Goal: Information Seeking & Learning: Learn about a topic

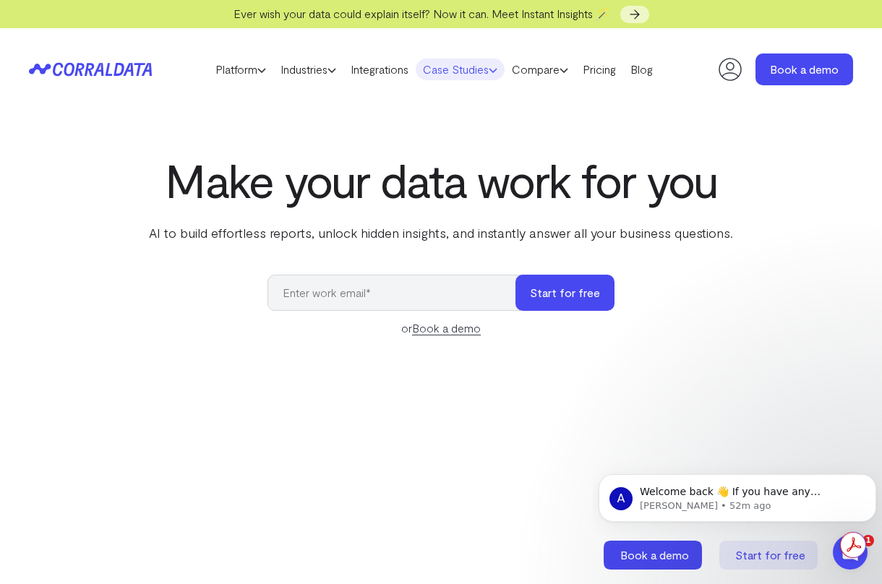
click at [478, 67] on link "Case Studies" at bounding box center [460, 70] width 89 height 22
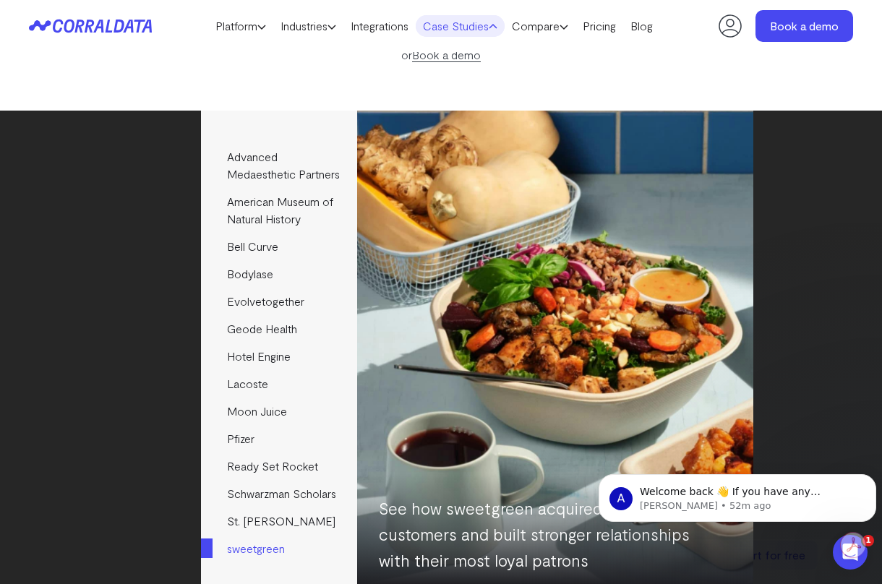
click at [270, 562] on link "sweetgreen" at bounding box center [278, 548] width 155 height 27
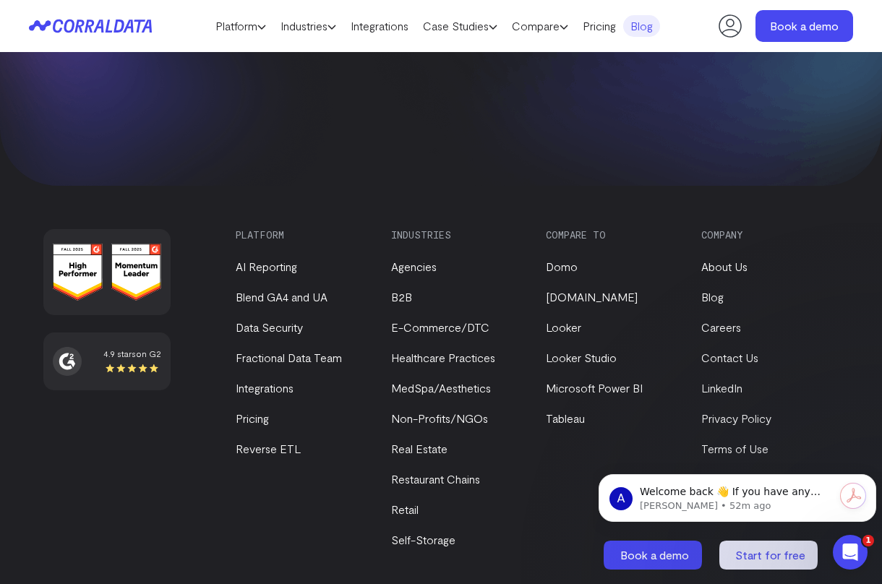
scroll to position [3194, 0]
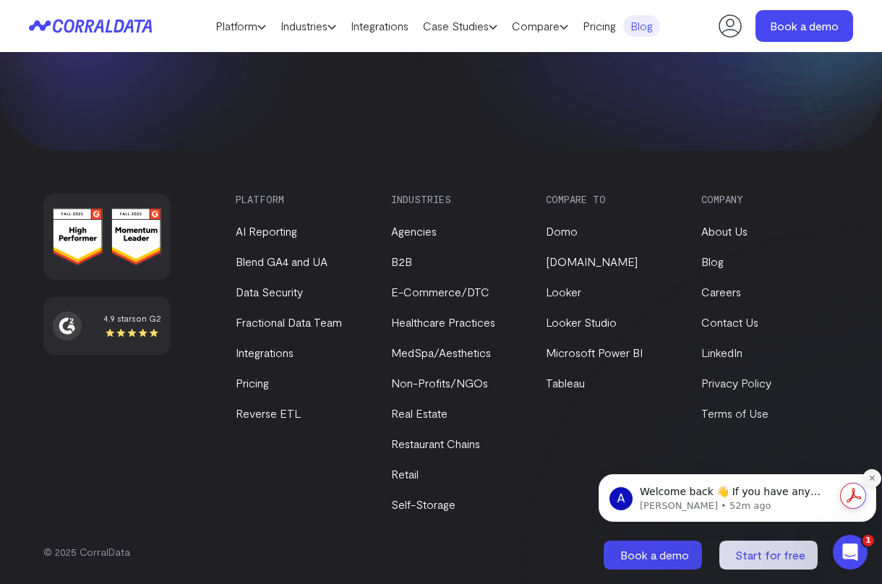
click at [872, 472] on button "Dismiss notification" at bounding box center [871, 478] width 19 height 19
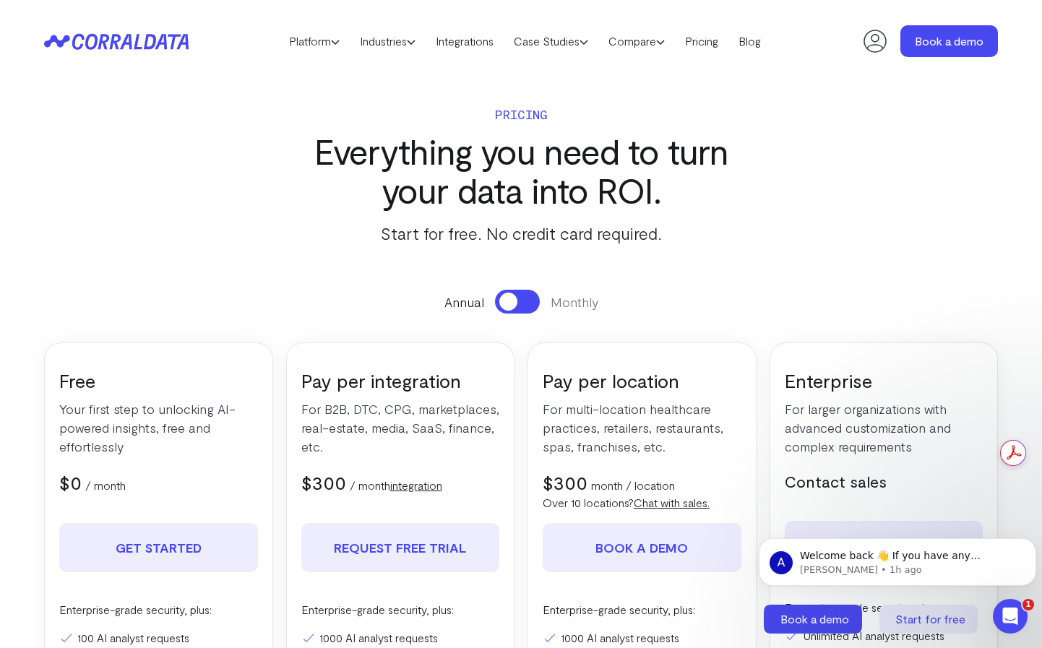
click at [56, 37] on icon at bounding box center [50, 41] width 13 height 12
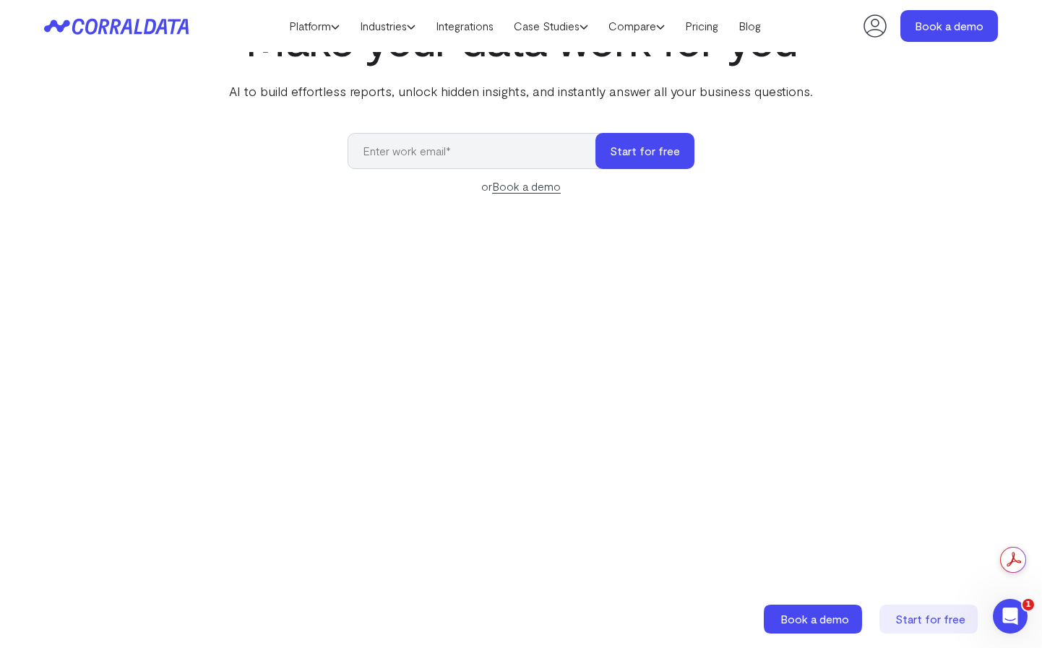
scroll to position [112, 0]
click at [653, 33] on link "Compare" at bounding box center [636, 26] width 77 height 22
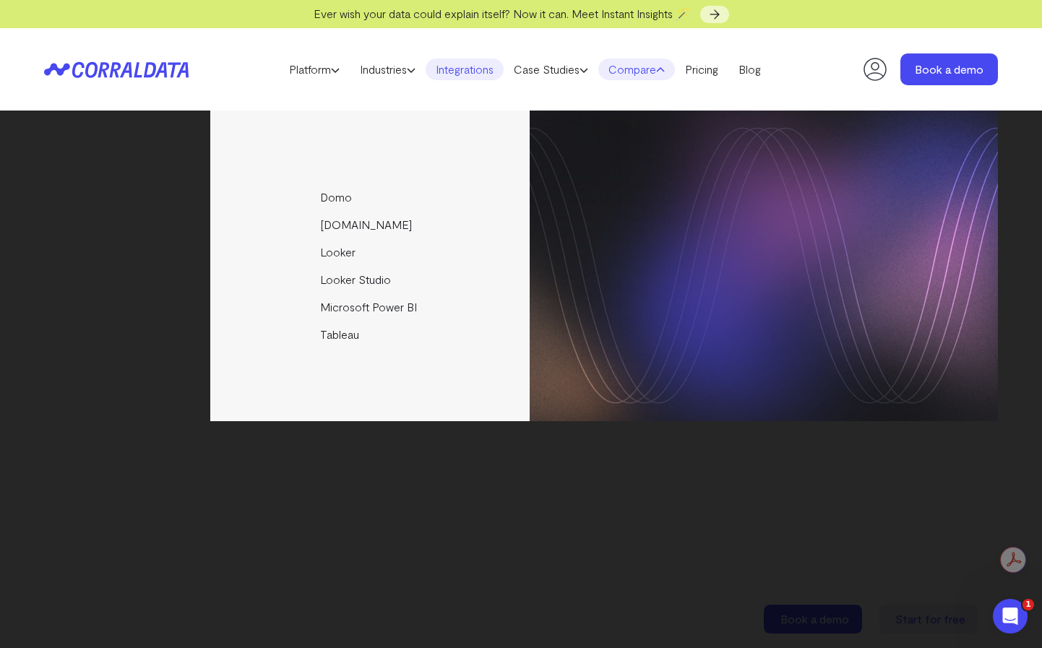
click at [481, 70] on link "Integrations" at bounding box center [465, 70] width 78 height 22
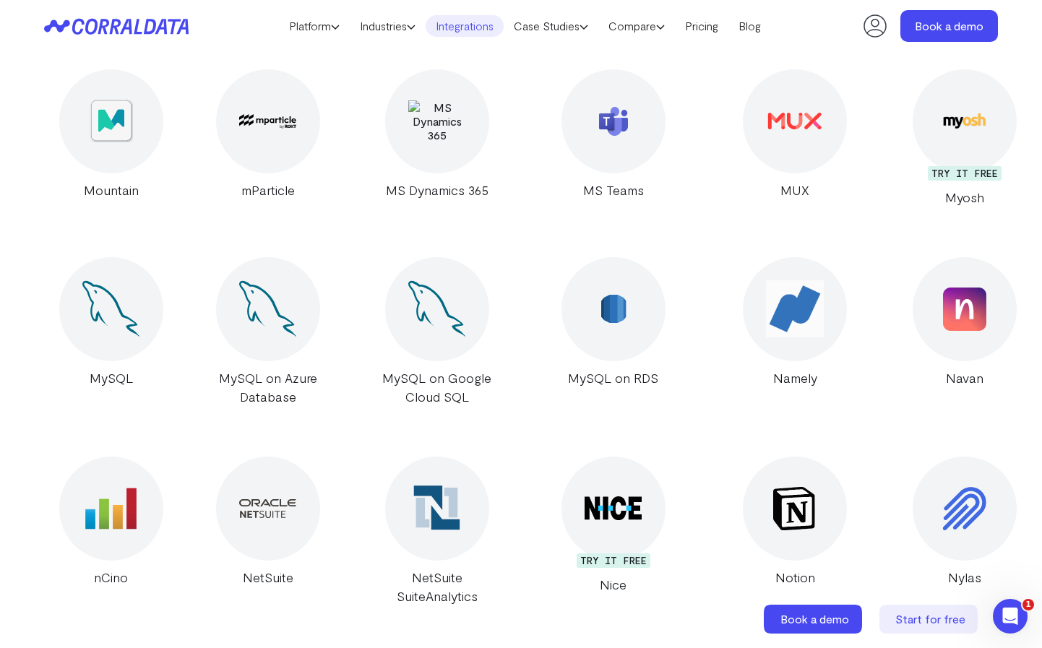
scroll to position [28587, 0]
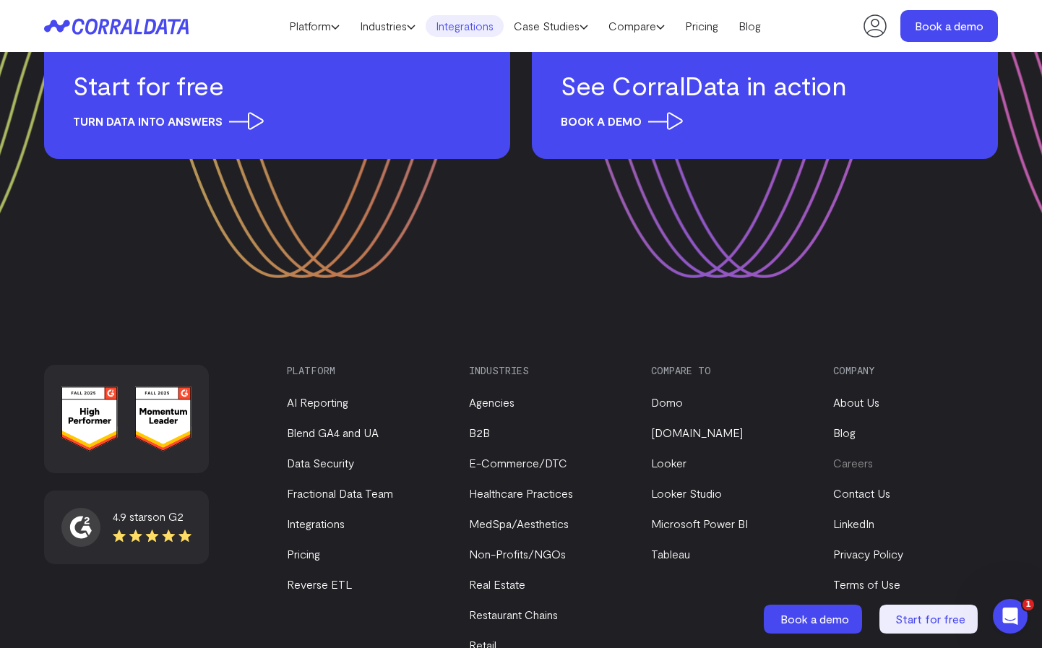
click at [868, 456] on link "Careers" at bounding box center [853, 463] width 40 height 14
click at [371, 486] on link "Fractional Data Team" at bounding box center [340, 493] width 106 height 14
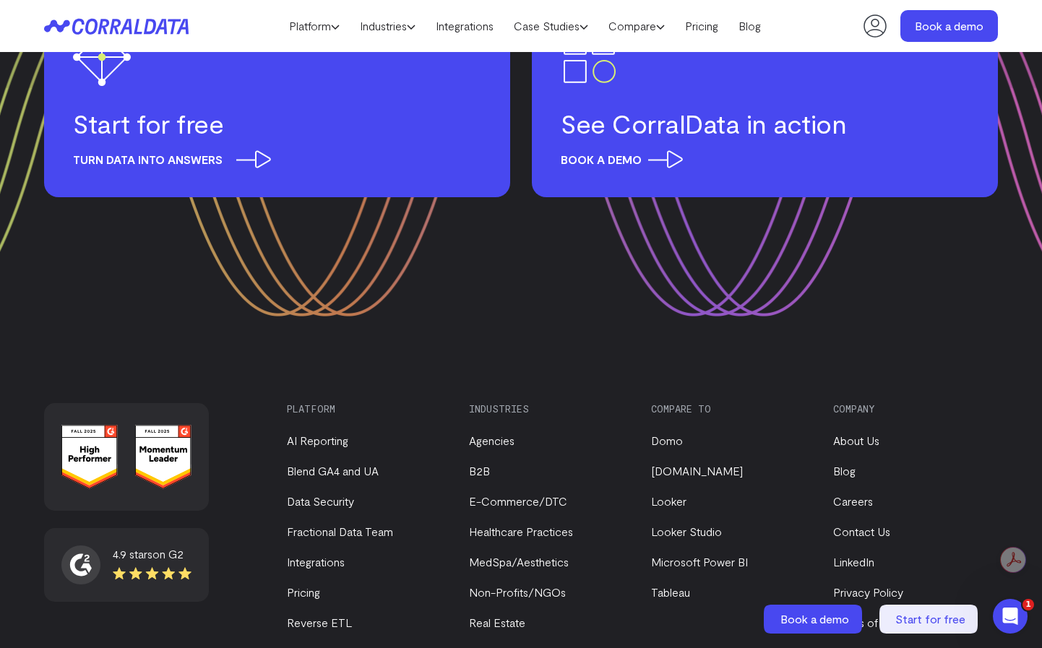
scroll to position [2842, 0]
click at [188, 137] on h3 "Start for free" at bounding box center [277, 123] width 408 height 32
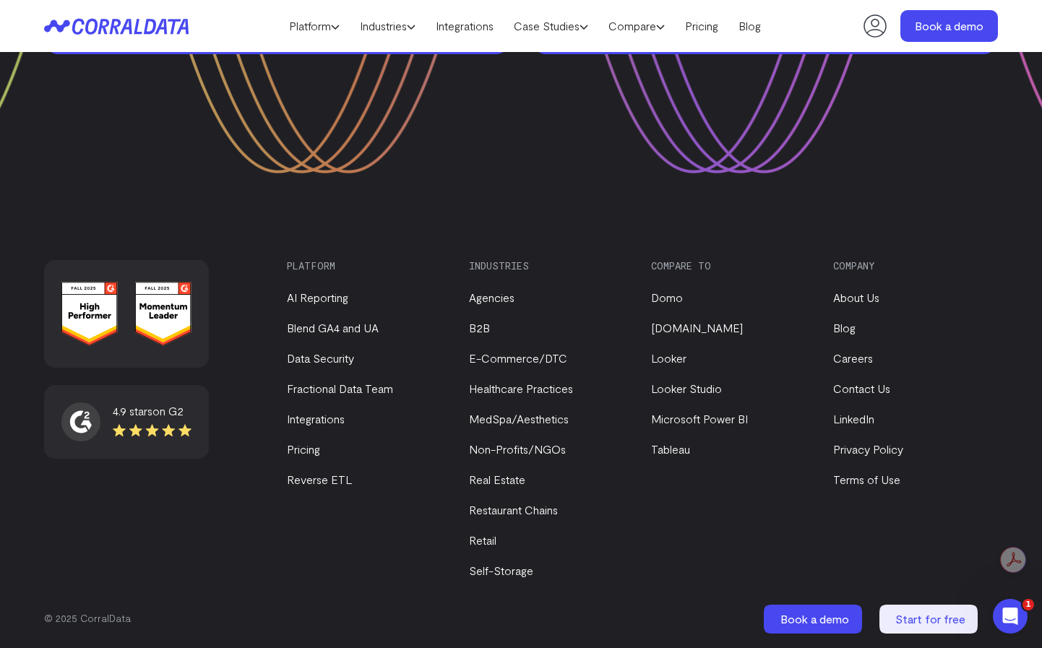
scroll to position [2986, 0]
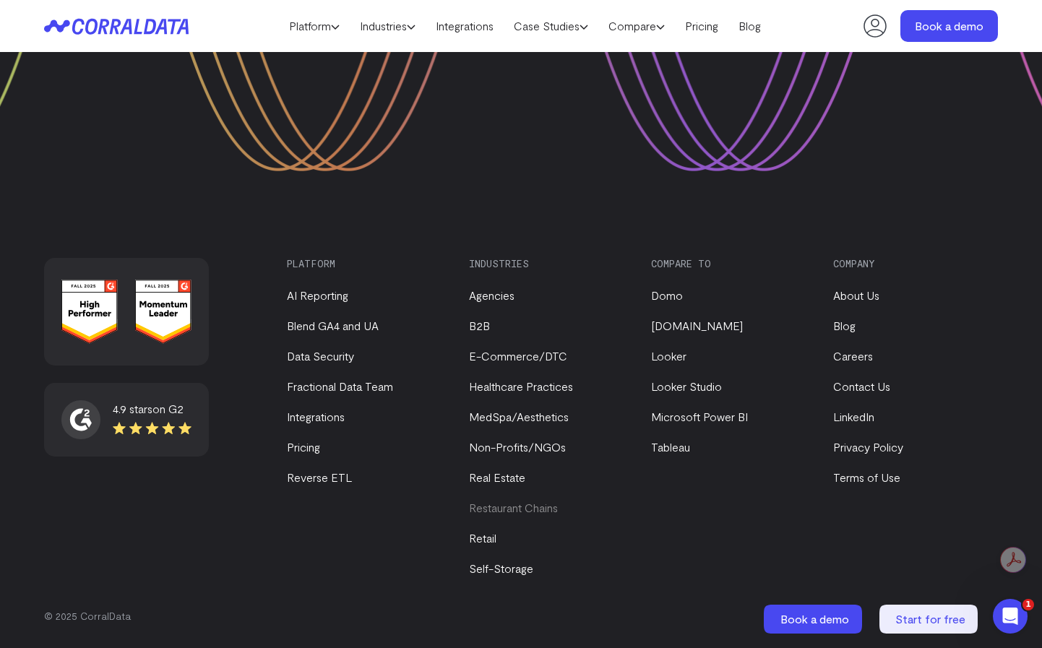
click at [551, 506] on link "Restaurant Chains" at bounding box center [513, 508] width 89 height 14
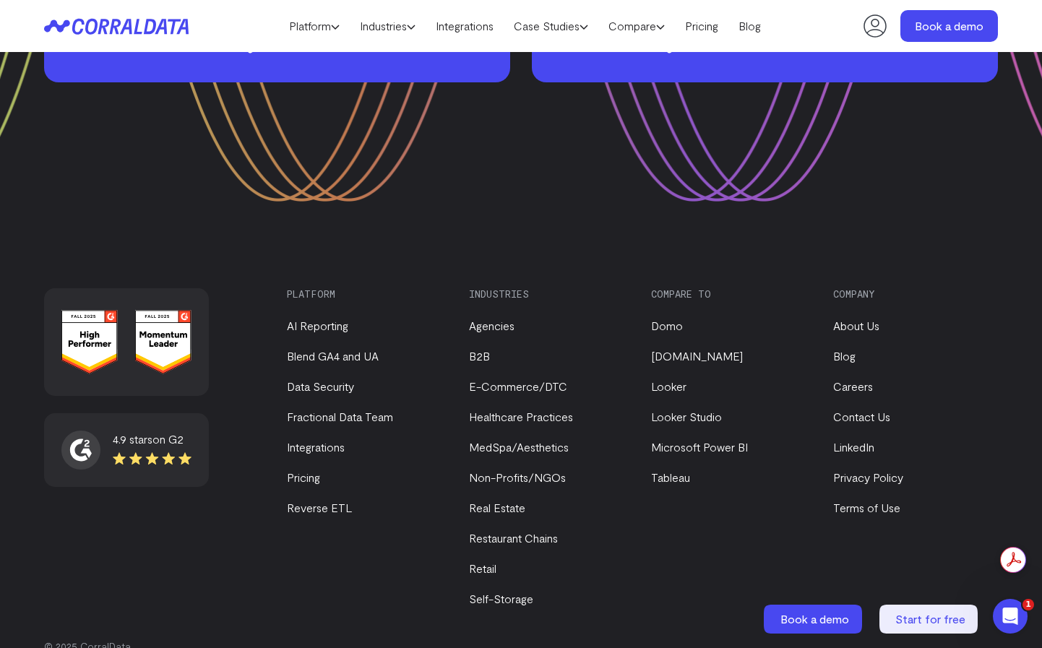
scroll to position [2986, 0]
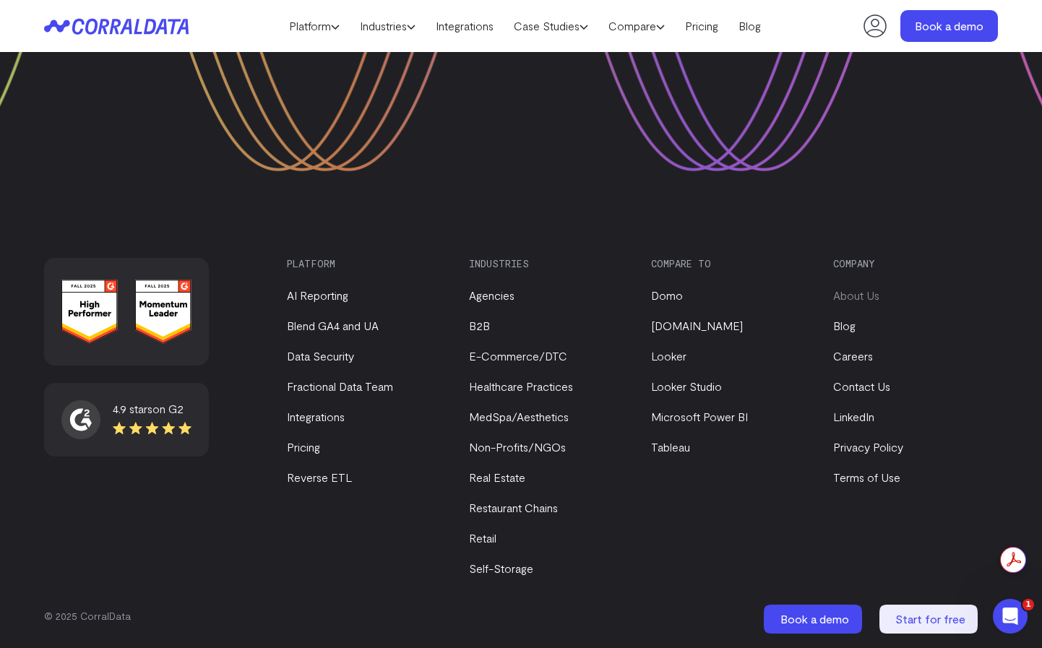
click at [858, 295] on link "About Us" at bounding box center [856, 295] width 46 height 14
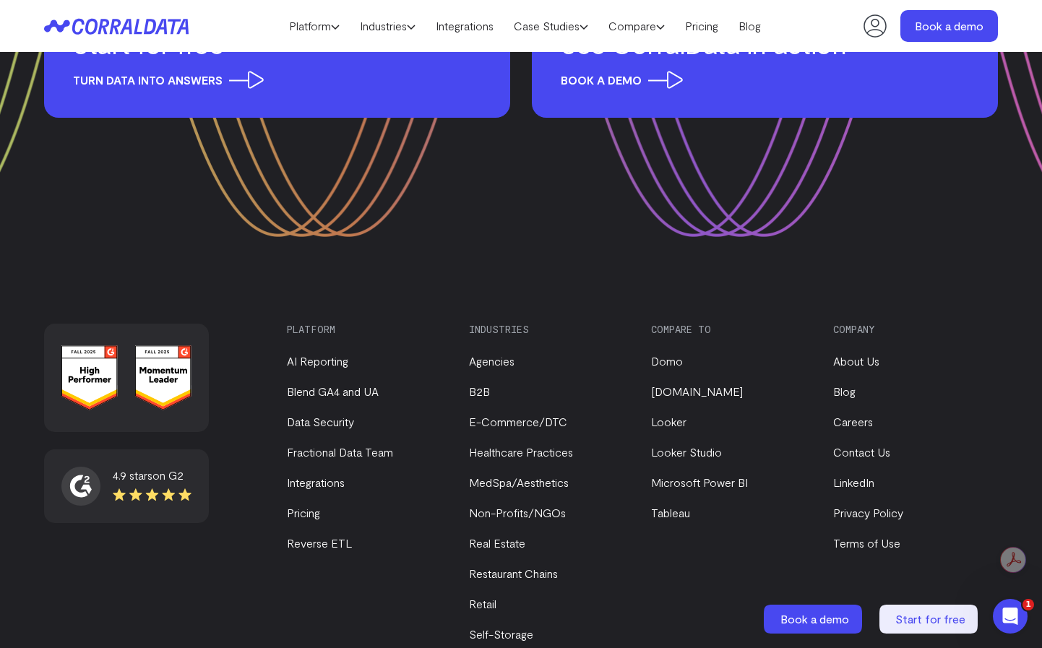
scroll to position [1920, 0]
click at [1021, 510] on div "4.9 stars on G2 Platform AI Reporting Blend GA4 and UA Data Security Fractional…" at bounding box center [521, 518] width 1041 height 390
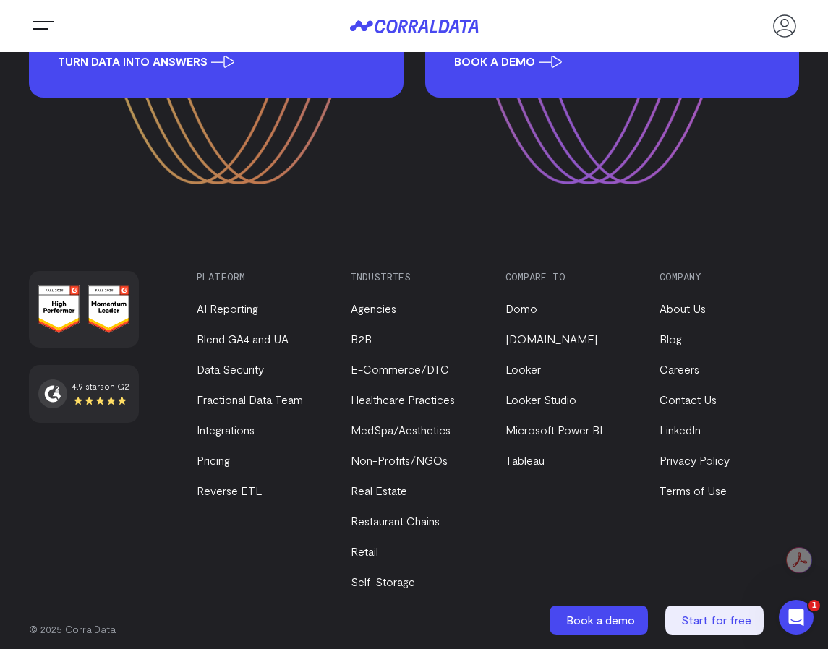
scroll to position [1579, 0]
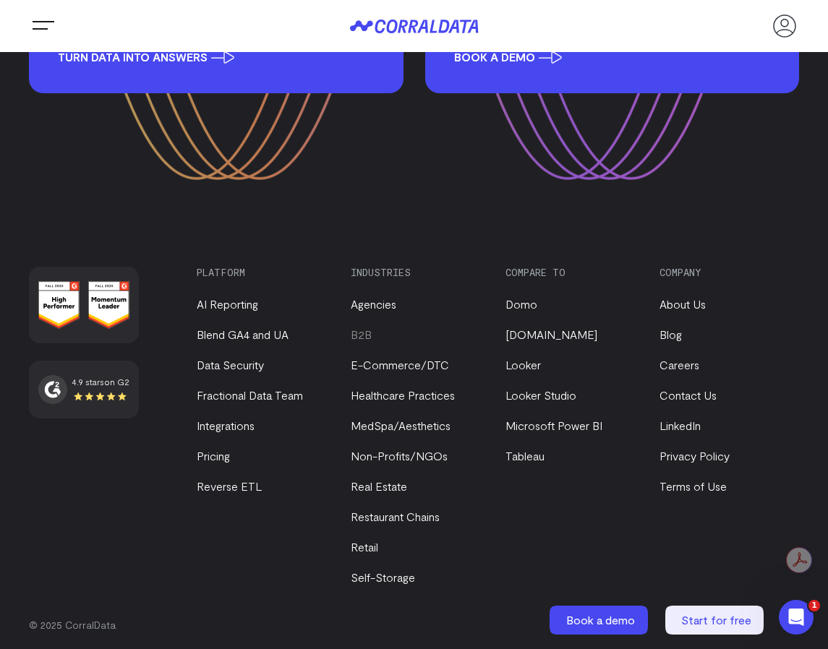
click at [372, 330] on link "B2B" at bounding box center [361, 334] width 21 height 14
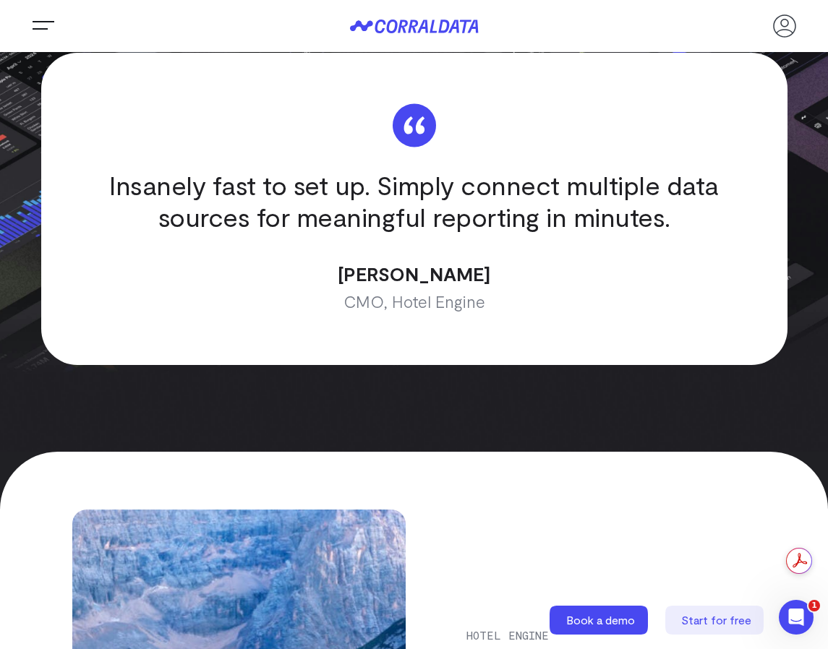
scroll to position [3727, 0]
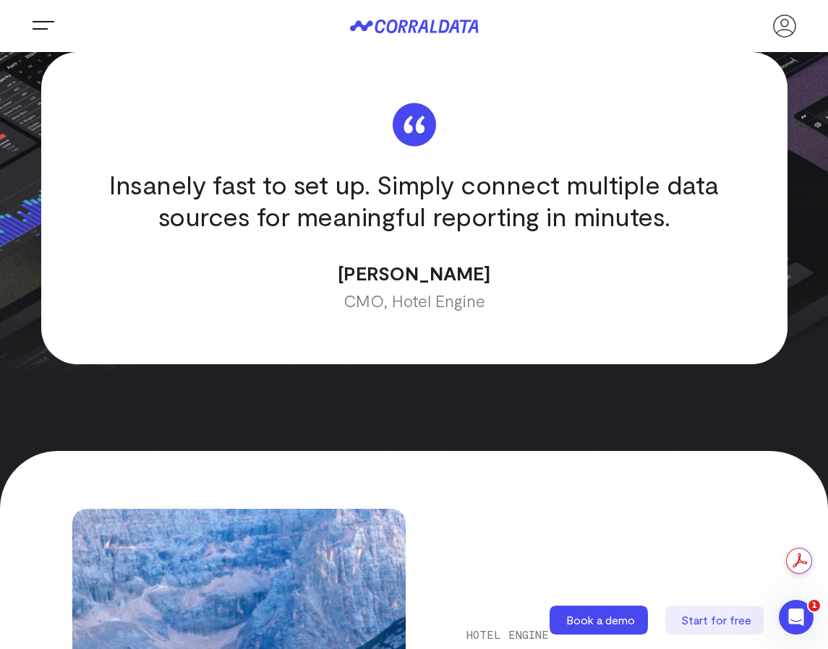
scroll to position [3727, 0]
